Goal: Find specific page/section: Find specific page/section

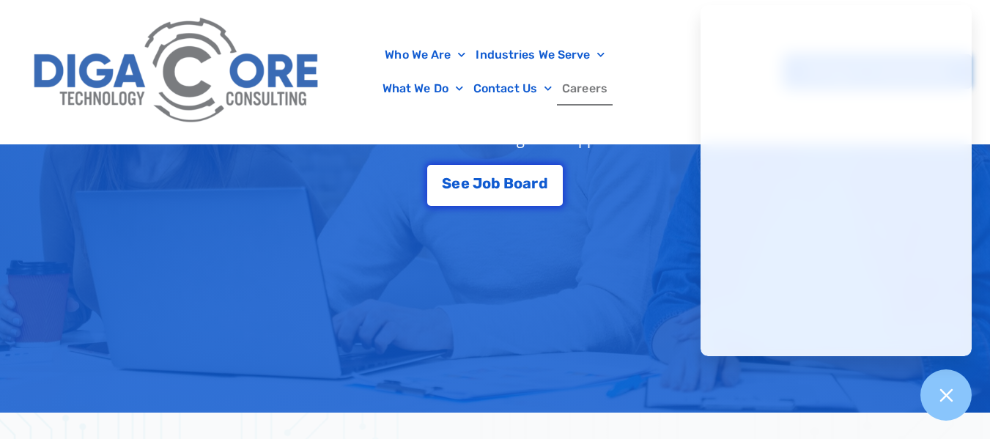
scroll to position [337, 0]
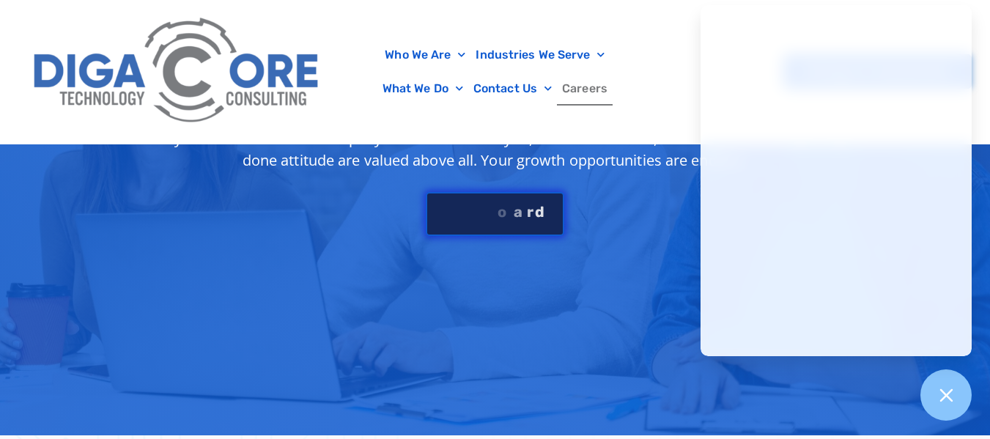
click at [514, 216] on div "S e e J [PERSON_NAME]" at bounding box center [495, 212] width 106 height 15
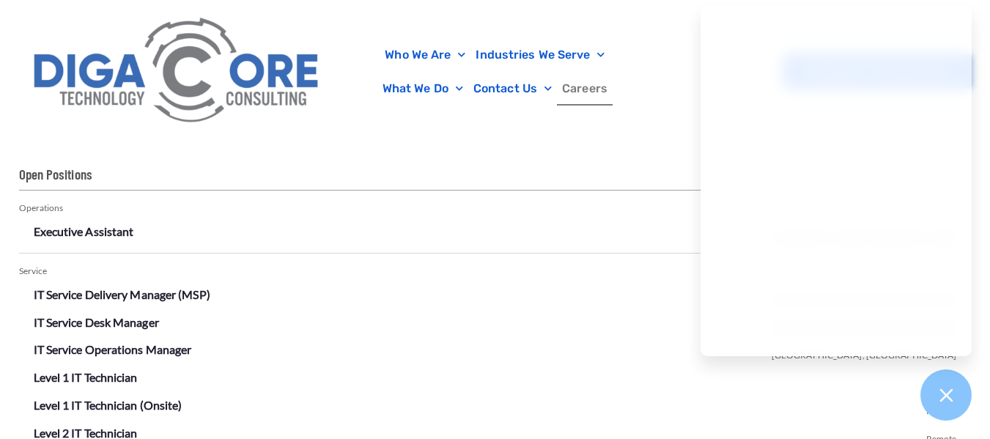
scroll to position [2610, 0]
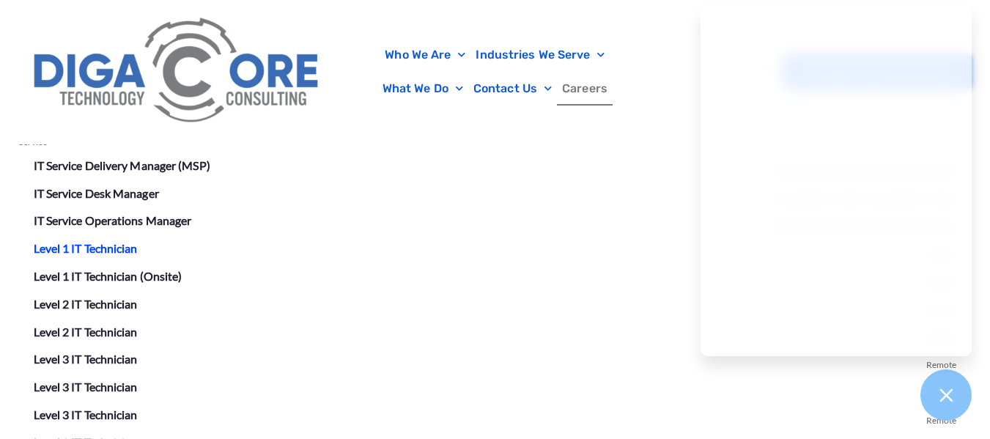
click at [107, 247] on link "Level 1 IT Technician" at bounding box center [86, 248] width 104 height 14
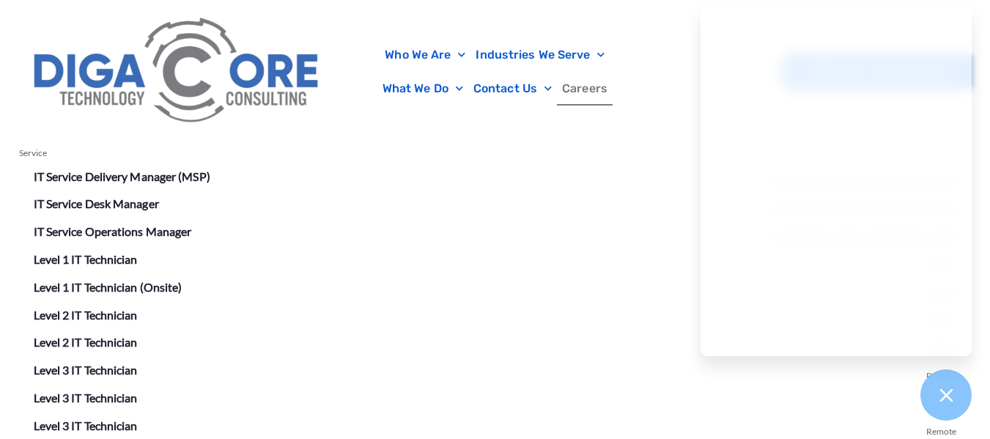
scroll to position [2610, 0]
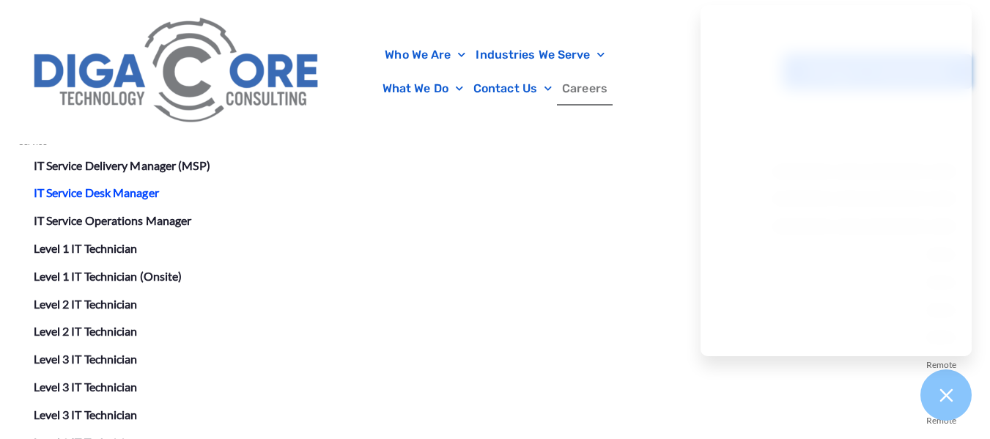
click at [131, 192] on link "IT Service Desk Manager" at bounding box center [96, 192] width 125 height 14
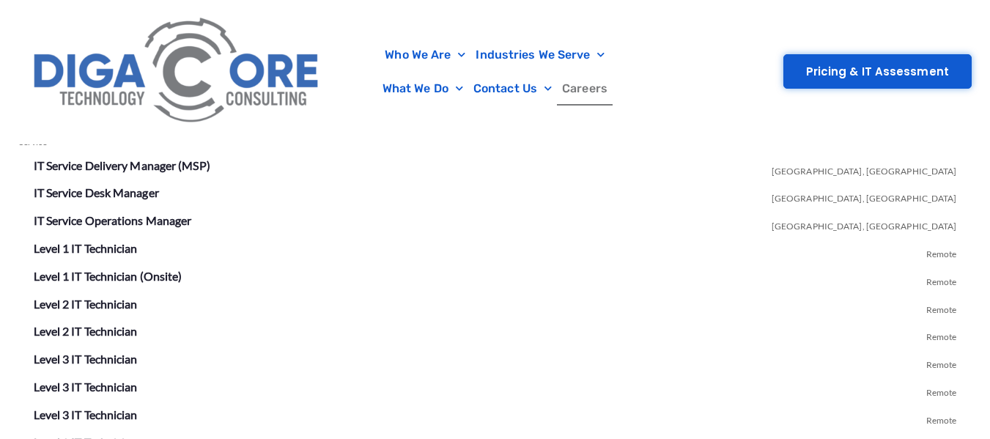
scroll to position [2610, 0]
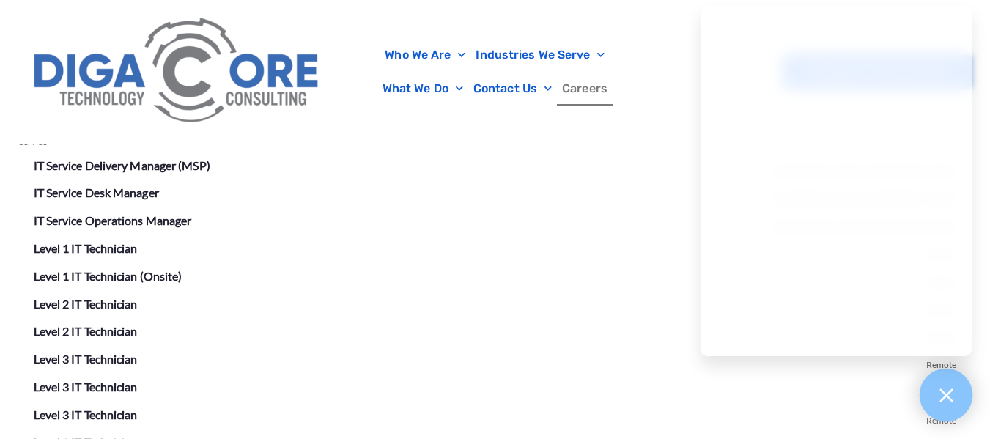
click at [955, 384] on div at bounding box center [947, 396] width 54 height 54
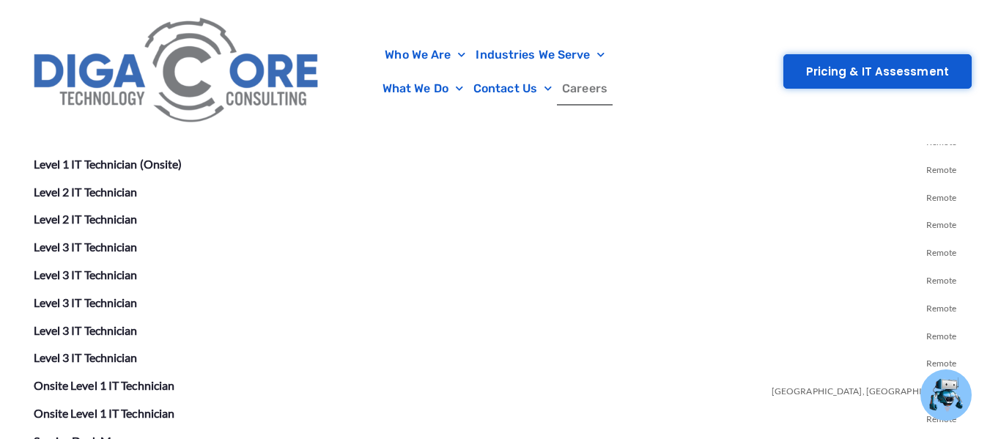
scroll to position [2621, 0]
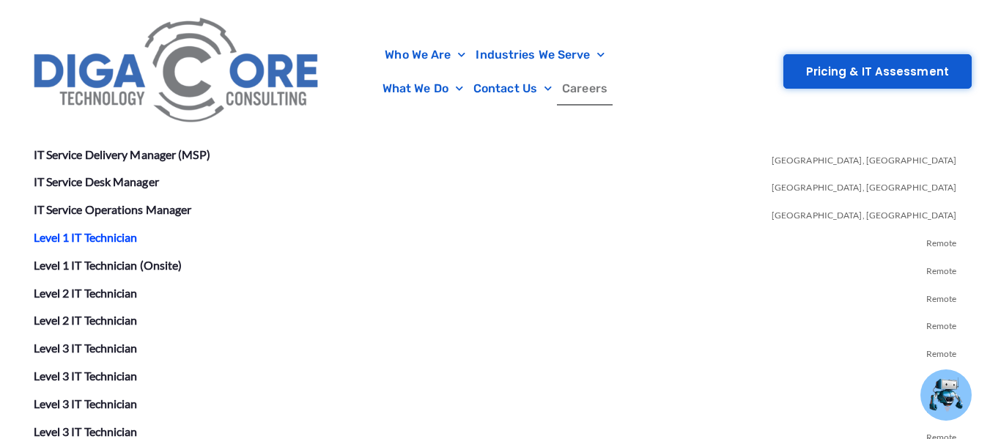
click at [128, 235] on link "Level 1 IT Technician" at bounding box center [86, 237] width 104 height 14
